Goal: Complete application form

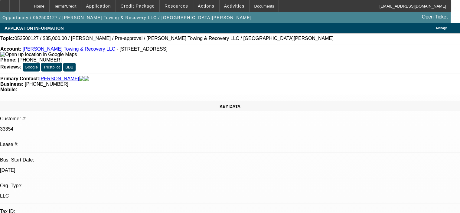
select select "0.15"
select select "2"
select select "0"
select select "6"
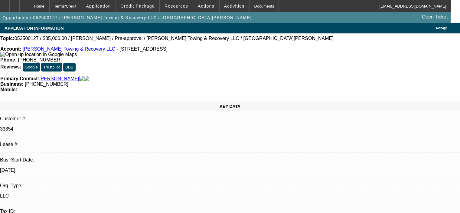
select select "0.15"
select select "2"
select select "0"
select select "6"
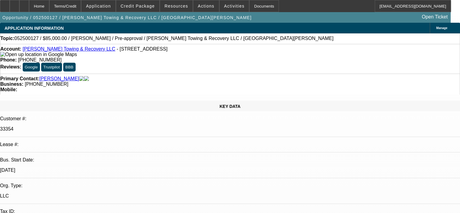
select select "0.15"
select select "2"
select select "0"
select select "6"
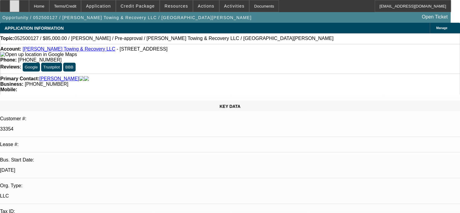
click at [15, 4] on icon at bounding box center [15, 4] width 0 height 0
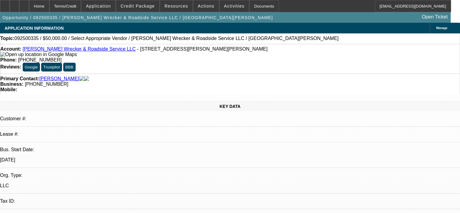
select select "0"
select select "2"
select select "0.1"
select select "1"
select select "2"
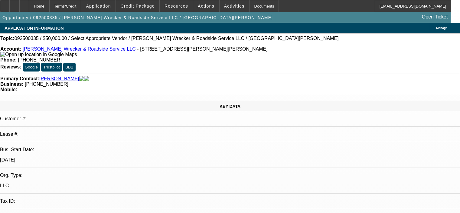
select select "4"
click at [15, 4] on icon at bounding box center [15, 4] width 0 height 0
click at [24, 4] on icon at bounding box center [24, 4] width 0 height 0
select select "0"
select select "2"
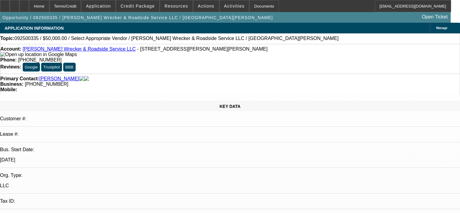
select select "0.1"
select select "2"
select select "4"
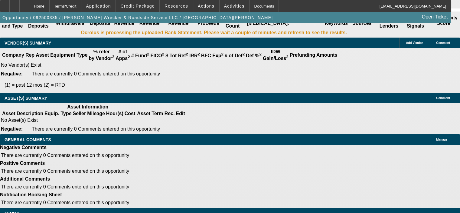
scroll to position [1157, 0]
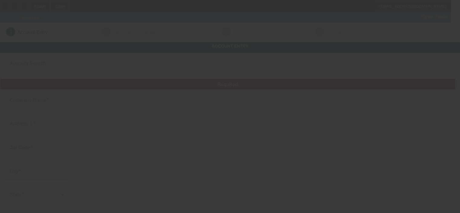
type input "Chaney Branch Crane Service, LLC"
type input "115 Chaney Branch Rd"
type input "36017"
type input "Clio"
type input "(334) 648-1830"
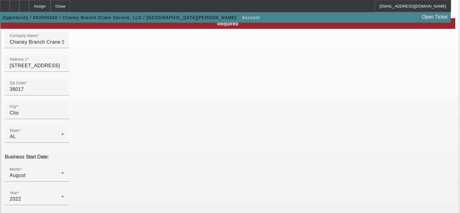
scroll to position [91, 0]
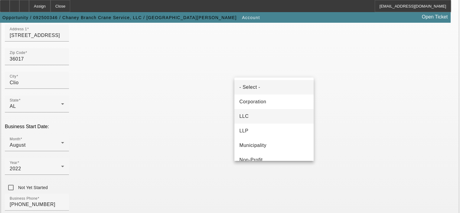
click at [266, 111] on mat-option "LLC" at bounding box center [273, 116] width 79 height 15
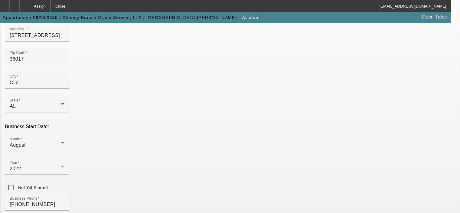
type input "88-3825085"
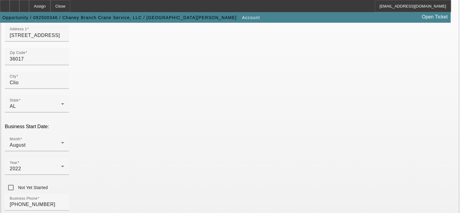
type input "Crane Operation"
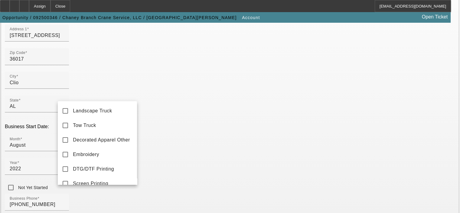
scroll to position [24, 0]
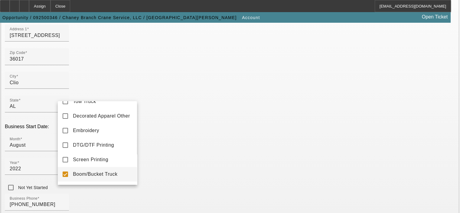
drag, startPoint x: 132, startPoint y: 122, endPoint x: 134, endPoint y: 115, distance: 7.5
click at [134, 115] on div "Landscape Truck Tow Truck Decorated Apparel Other Embroidery DTG/DTF Printing S…" at bounding box center [97, 142] width 79 height 83
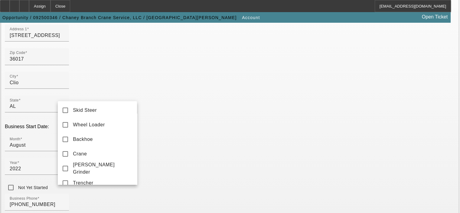
scroll to position [225, 0]
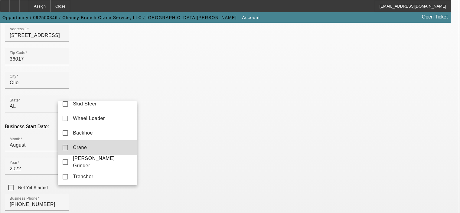
click at [97, 155] on mat-option "Crane" at bounding box center [97, 147] width 79 height 15
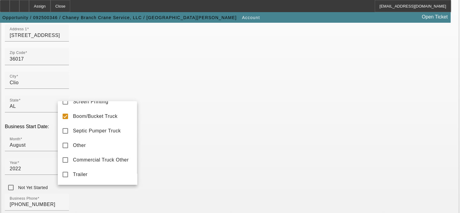
scroll to position [77, 0]
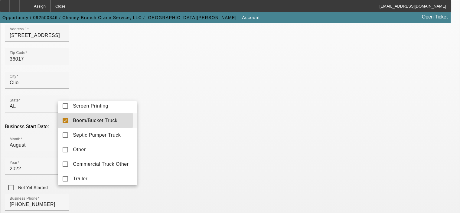
click at [70, 123] on mat-option "Boom/Bucket Truck" at bounding box center [97, 120] width 79 height 15
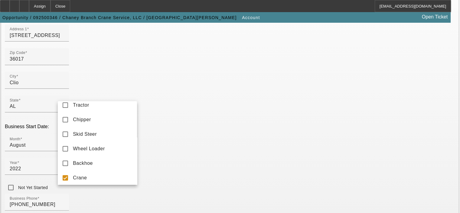
scroll to position [232, 0]
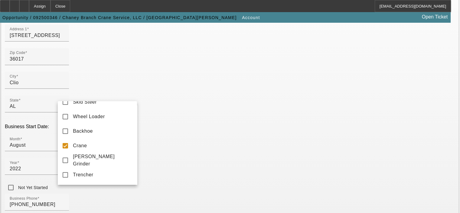
click at [157, 202] on div at bounding box center [230, 106] width 460 height 213
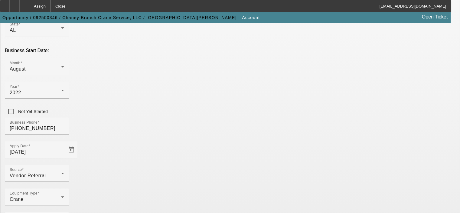
scroll to position [167, 0]
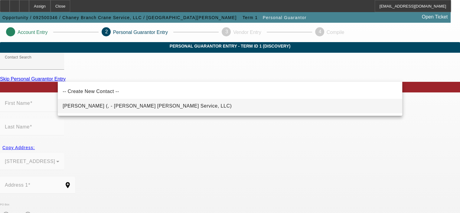
click at [185, 108] on mat-option "Walker, Kyle (, - Chaney Branch Crane Service, LLC)" at bounding box center [230, 106] width 344 height 15
type input "Walker, Kyle (, - Chaney Branch Crane Service, LLC)"
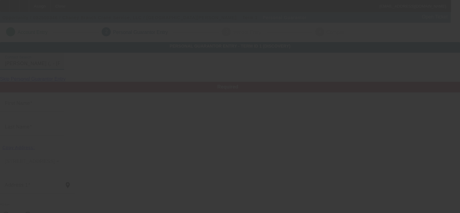
type input "Kyle"
type input "Walker"
radio input "true"
type input "[PHONE_NUMBER]"
type input "cbcrane115@gmail.com"
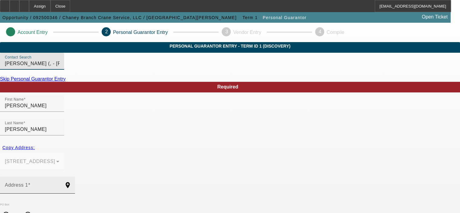
click at [59, 184] on input "Address 1" at bounding box center [32, 187] width 54 height 7
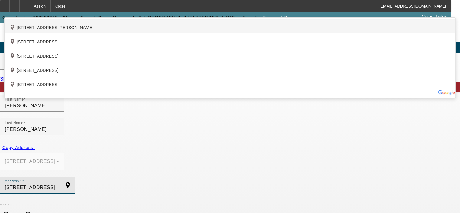
type input "2933 County Road 53"
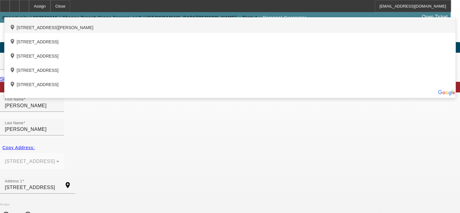
click at [108, 33] on div "add_location 2933 County Road 53, Clayton, AL 36016, US" at bounding box center [230, 26] width 451 height 14
type input "36016"
type input "Clayton"
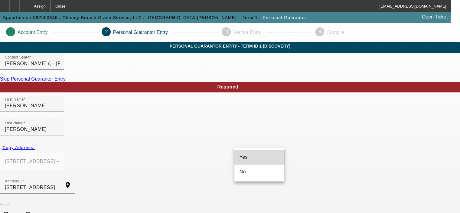
click at [251, 158] on mat-option "Yes" at bounding box center [259, 157] width 50 height 15
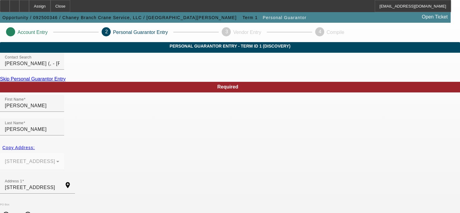
type input "[PHONE_NUMBER]"
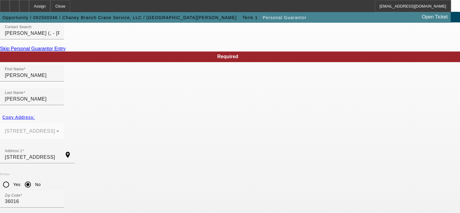
scroll to position [60, 0]
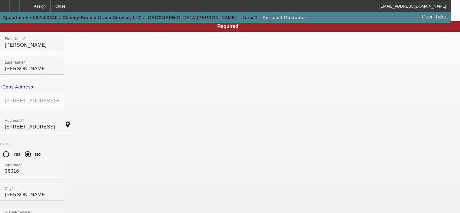
type input "100"
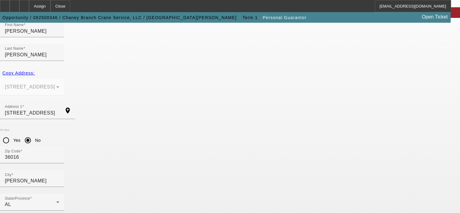
scroll to position [81, 0]
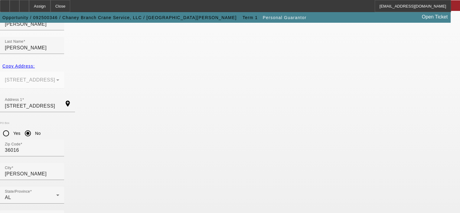
type input "420-47-4899"
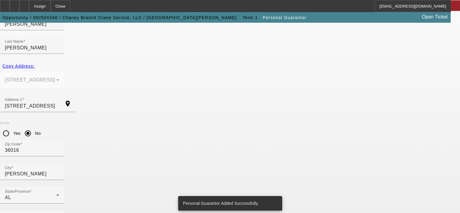
scroll to position [0, 0]
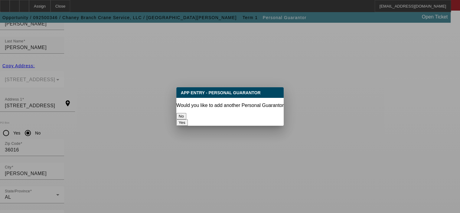
click at [186, 116] on button "No" at bounding box center [181, 116] width 10 height 6
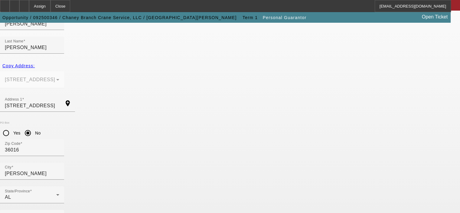
scroll to position [81, 0]
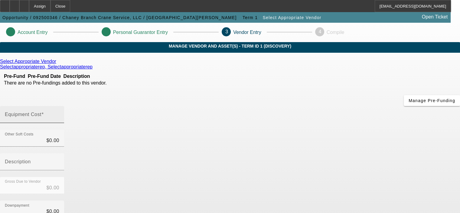
click at [59, 113] on input "Equipment Cost" at bounding box center [32, 116] width 54 height 7
type input "3"
type input "$3.00"
type input "30"
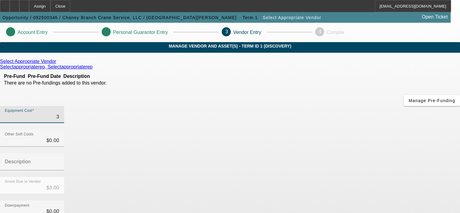
type input "$30.00"
type input "300"
type input "$300.00"
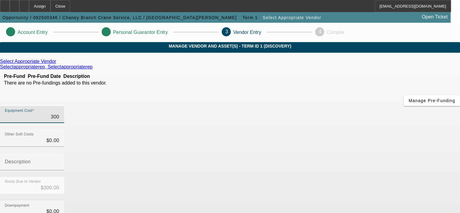
type input "3000"
type input "$3,000.00"
type input "30000"
type input "$30,000.00"
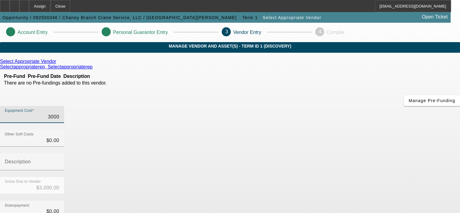
type input "$30,000.00"
type input "300000"
type input "$300,000.00"
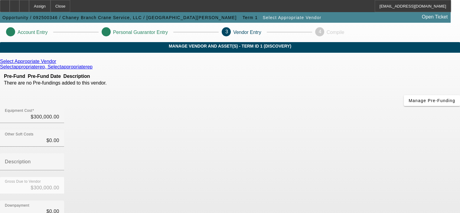
click at [353, 200] on div "Downpayment $0.00" at bounding box center [230, 212] width 460 height 24
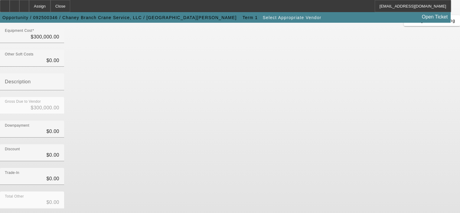
scroll to position [92, 0]
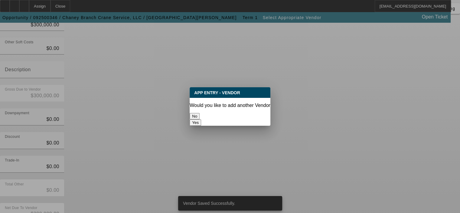
scroll to position [0, 0]
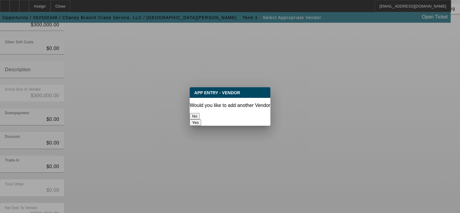
click at [200, 115] on button "No" at bounding box center [195, 116] width 10 height 6
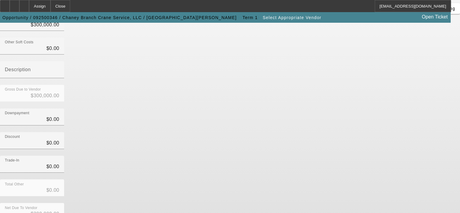
scroll to position [92, 0]
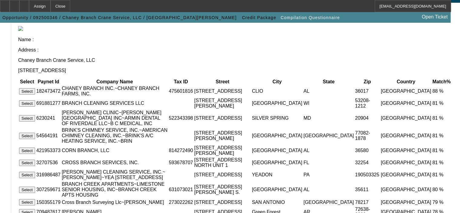
scroll to position [60, 0]
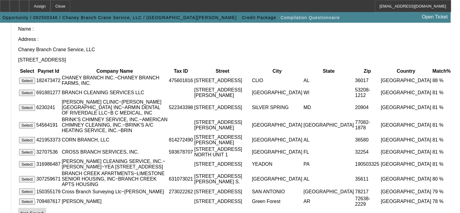
click at [44, 210] on span "Not Found" at bounding box center [32, 212] width 23 height 5
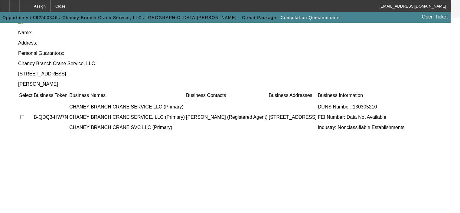
click at [24, 115] on input "checkbox" at bounding box center [22, 117] width 4 height 4
checkbox input "true"
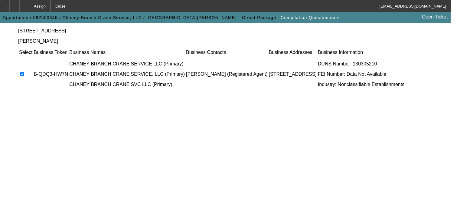
scroll to position [122, 0]
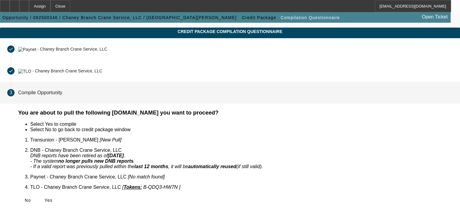
scroll to position [6, 0]
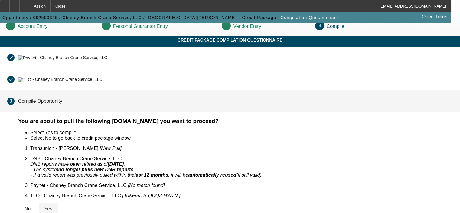
click at [44, 206] on icon at bounding box center [44, 208] width 0 height 5
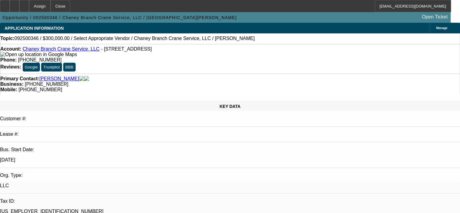
select select "0"
select select "2"
select select "0.1"
select select "4"
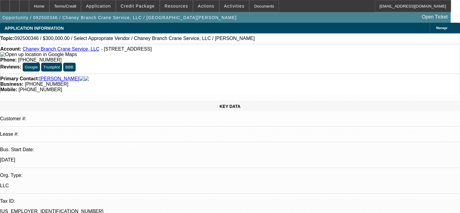
select select "0"
select select "2"
select select "0.1"
select select "4"
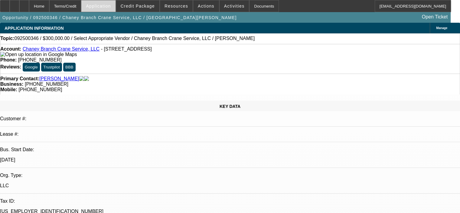
click at [108, 4] on span "Application" at bounding box center [98, 6] width 25 height 5
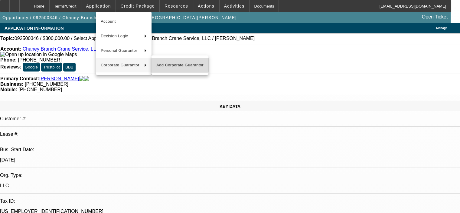
click at [178, 64] on span "Add Corporate Guarantor" at bounding box center [179, 64] width 47 height 7
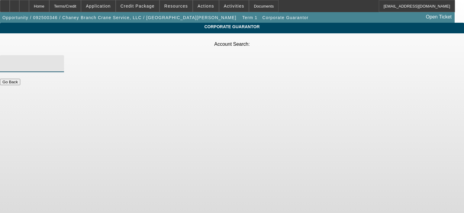
click at [59, 60] on input "Account Search" at bounding box center [32, 63] width 54 height 7
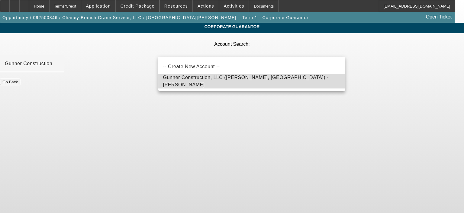
click at [191, 79] on span "Gunner Construction, LLC ([PERSON_NAME], [GEOGRAPHIC_DATA]) - [PERSON_NAME]" at bounding box center [246, 81] width 166 height 12
type input "Gunner Construction, LLC ([PERSON_NAME], [GEOGRAPHIC_DATA]) - [PERSON_NAME]"
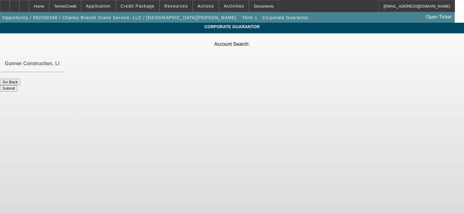
click at [17, 85] on button "Submit" at bounding box center [8, 88] width 17 height 6
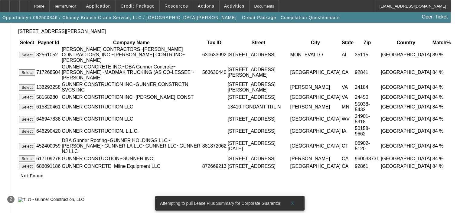
scroll to position [70, 0]
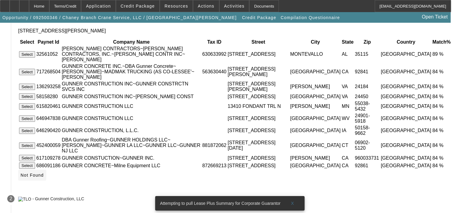
click at [44, 172] on span "Not Found" at bounding box center [32, 174] width 23 height 5
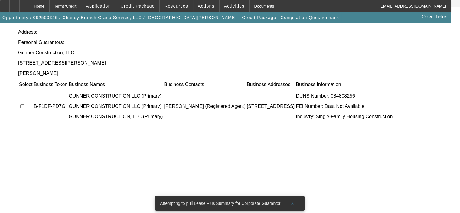
click at [33, 88] on td at bounding box center [26, 106] width 14 height 36
click at [24, 104] on input "checkbox" at bounding box center [22, 106] width 4 height 4
checkbox input "true"
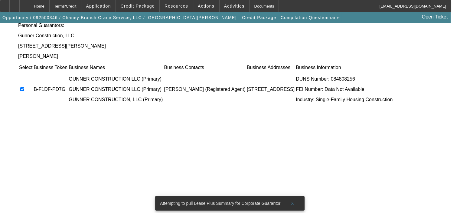
scroll to position [97, 0]
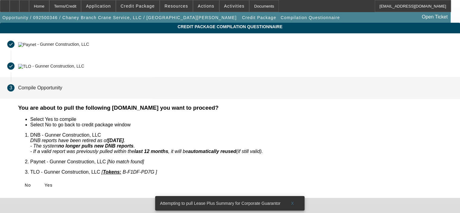
scroll to position [0, 0]
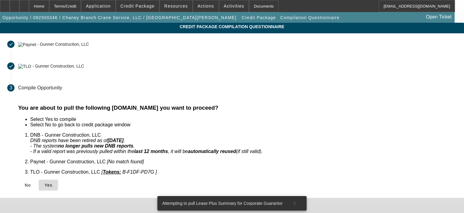
click at [44, 182] on icon at bounding box center [44, 184] width 0 height 5
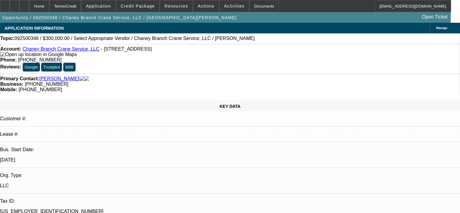
select select "0"
select select "2"
select select "0.1"
select select "4"
